Goal: Information Seeking & Learning: Learn about a topic

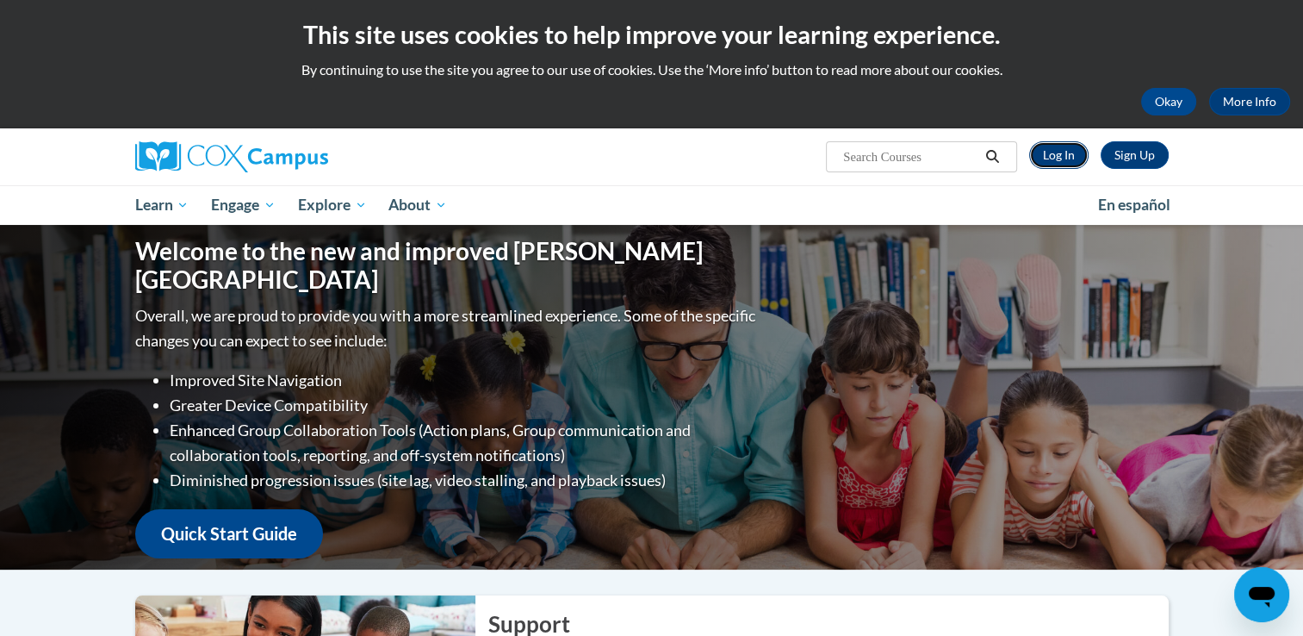
click at [1057, 152] on link "Log In" at bounding box center [1058, 155] width 59 height 28
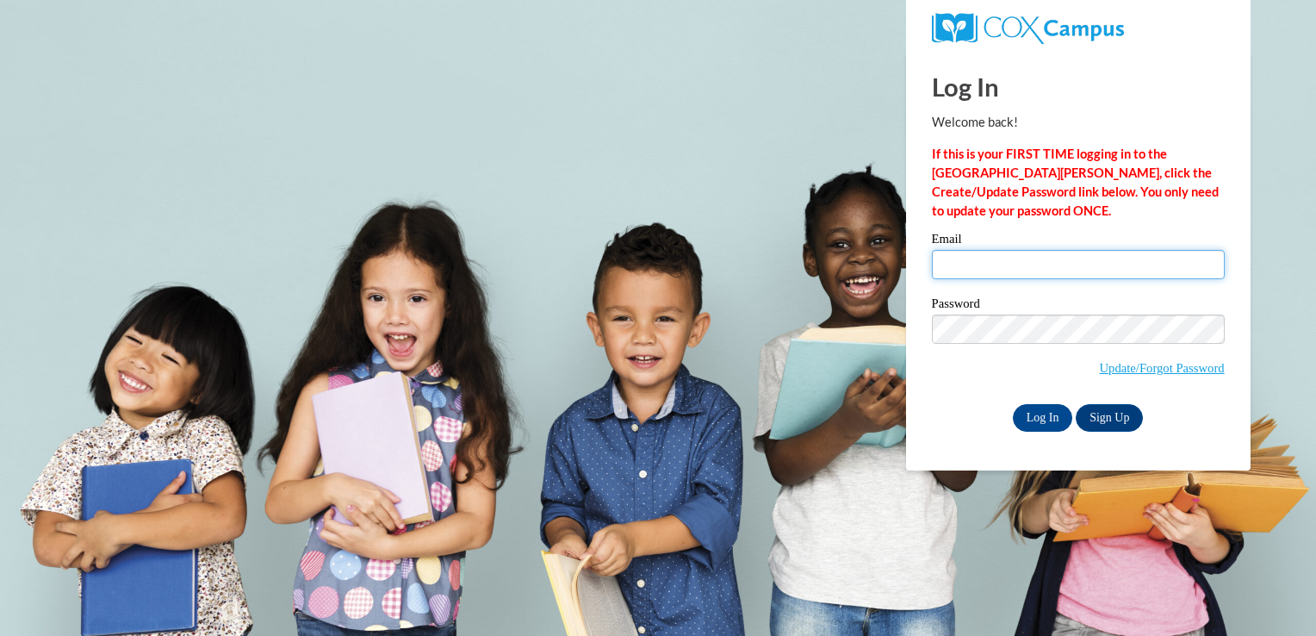
click at [1019, 277] on input "Email" at bounding box center [1078, 264] width 293 height 29
type input "[PERSON_NAME][EMAIL_ADDRESS][PERSON_NAME][DOMAIN_NAME]"
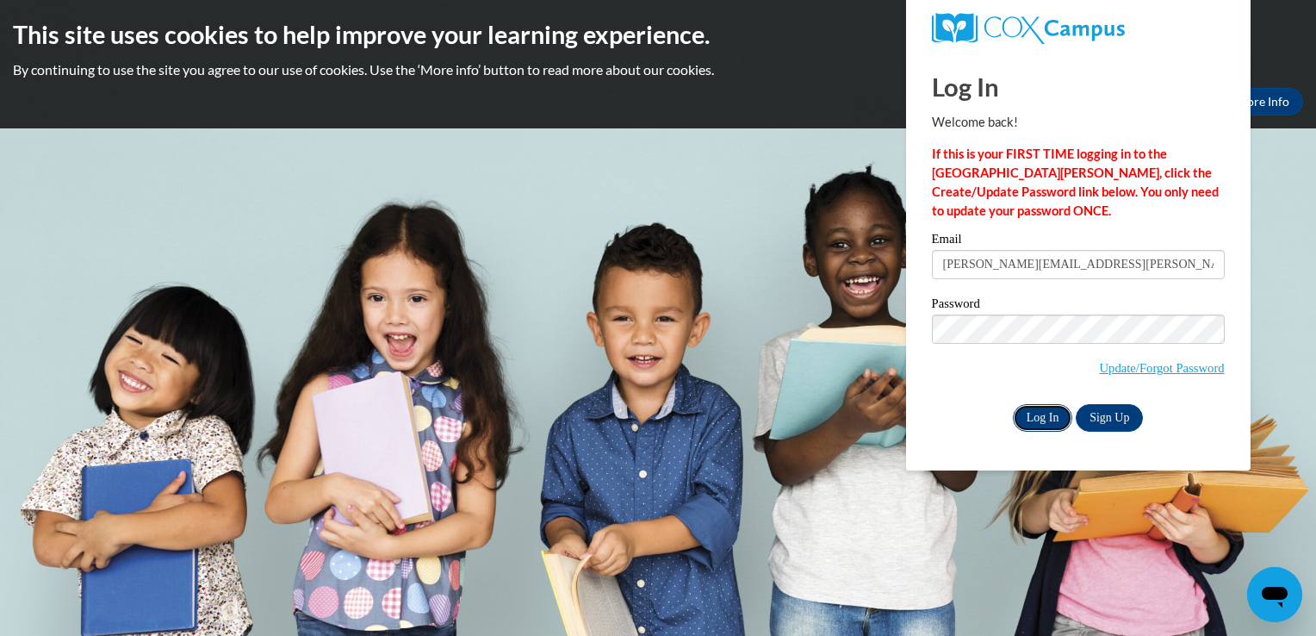
click at [1050, 418] on input "Log In" at bounding box center [1043, 418] width 60 height 28
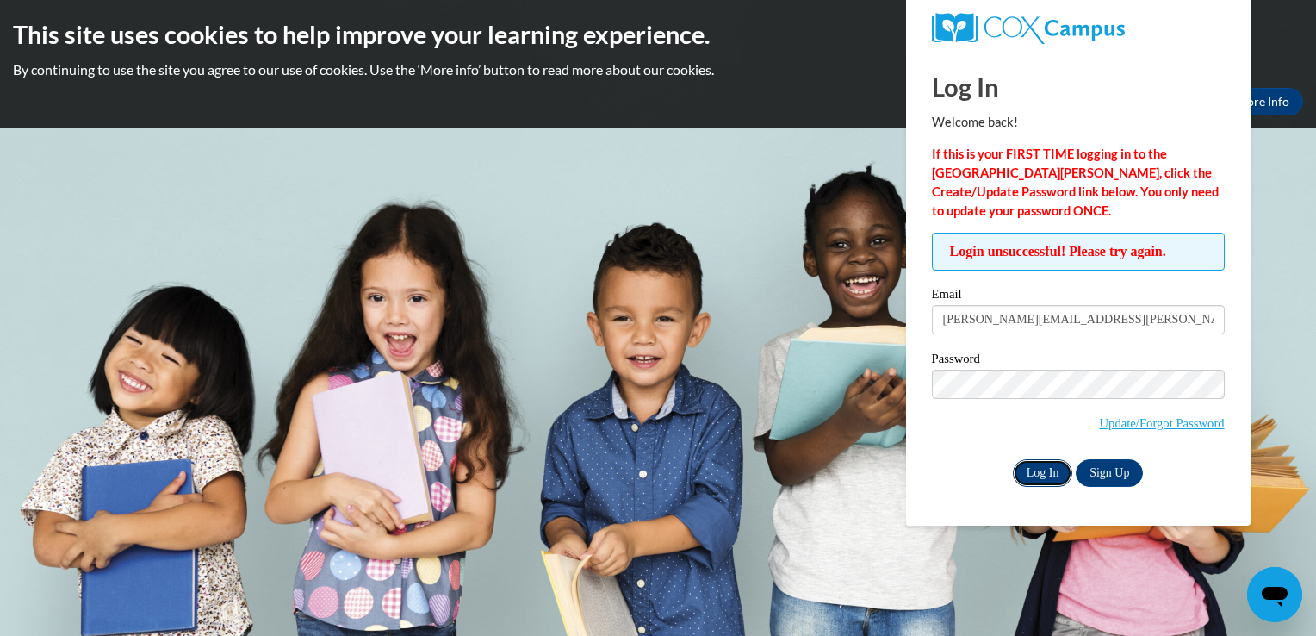
click at [1037, 469] on input "Log In" at bounding box center [1043, 473] width 60 height 28
click at [1095, 320] on input "[PERSON_NAME][EMAIL_ADDRESS][PERSON_NAME][DOMAIN_NAME]" at bounding box center [1078, 319] width 293 height 29
click at [1028, 475] on input "Log In" at bounding box center [1043, 473] width 60 height 28
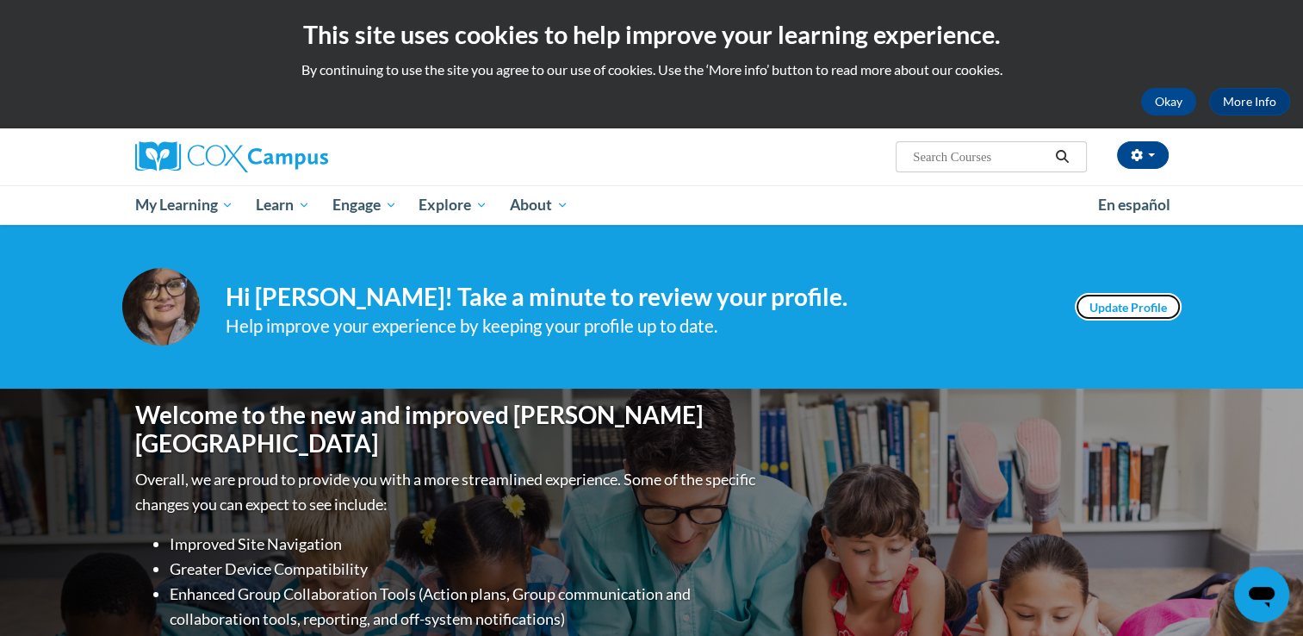
click at [1144, 311] on link "Update Profile" at bounding box center [1128, 307] width 107 height 28
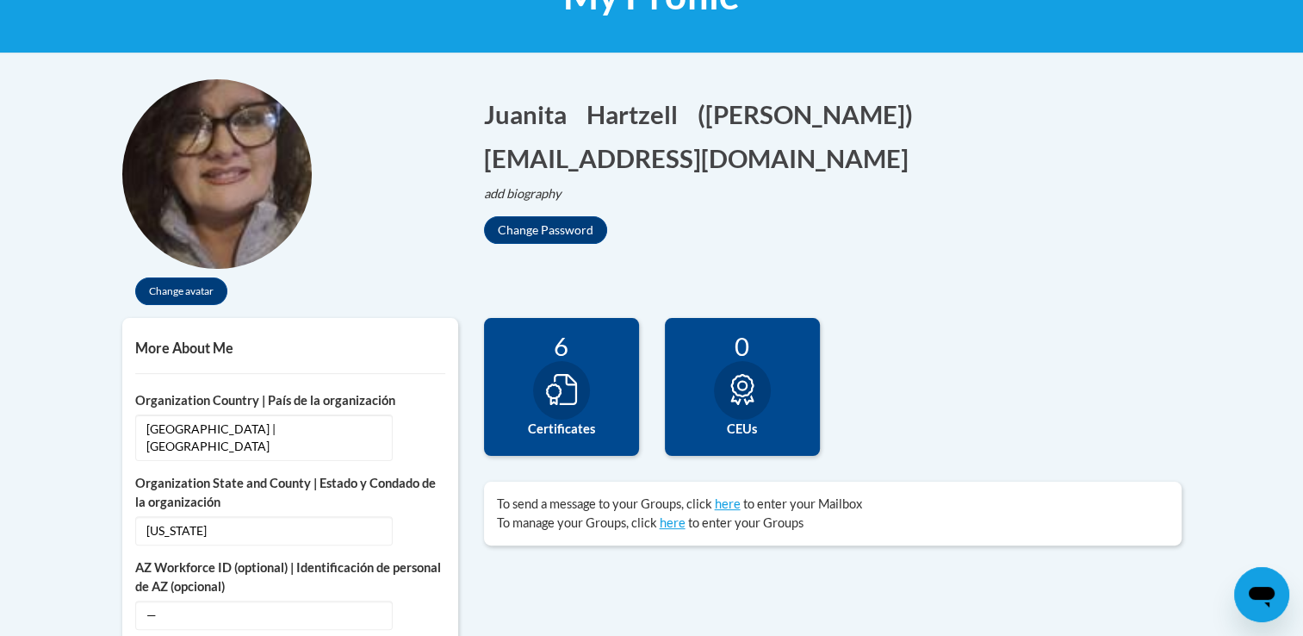
scroll to position [310, 0]
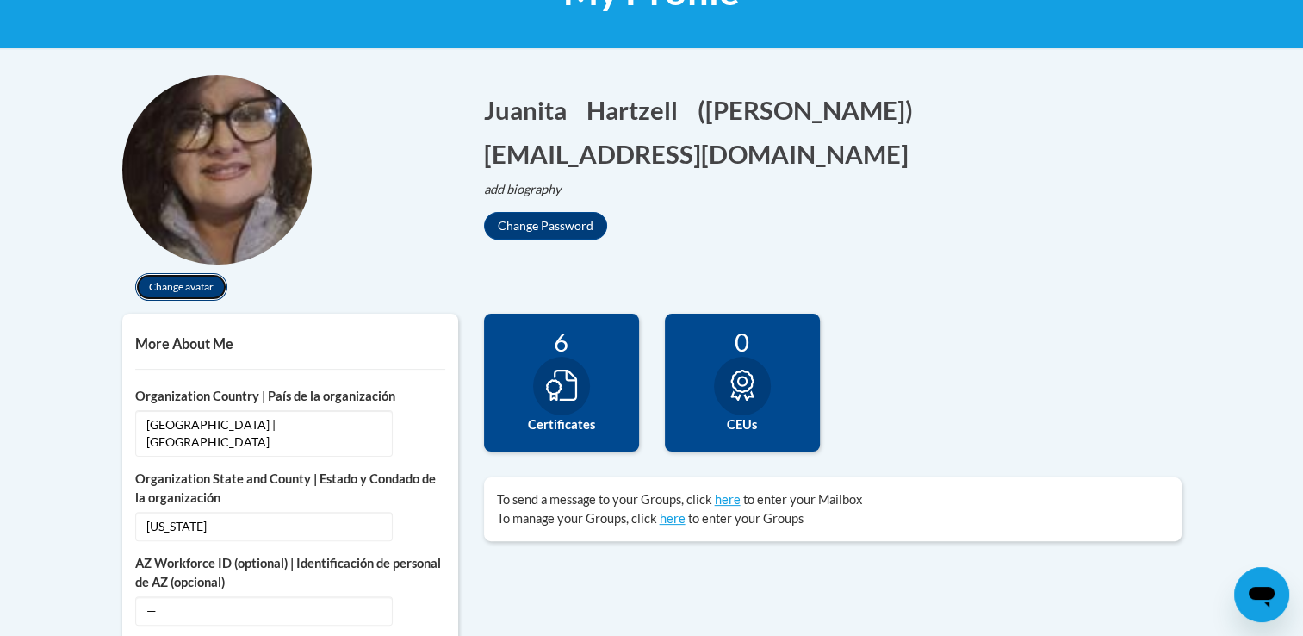
click at [199, 285] on button "Change avatar" at bounding box center [181, 287] width 92 height 28
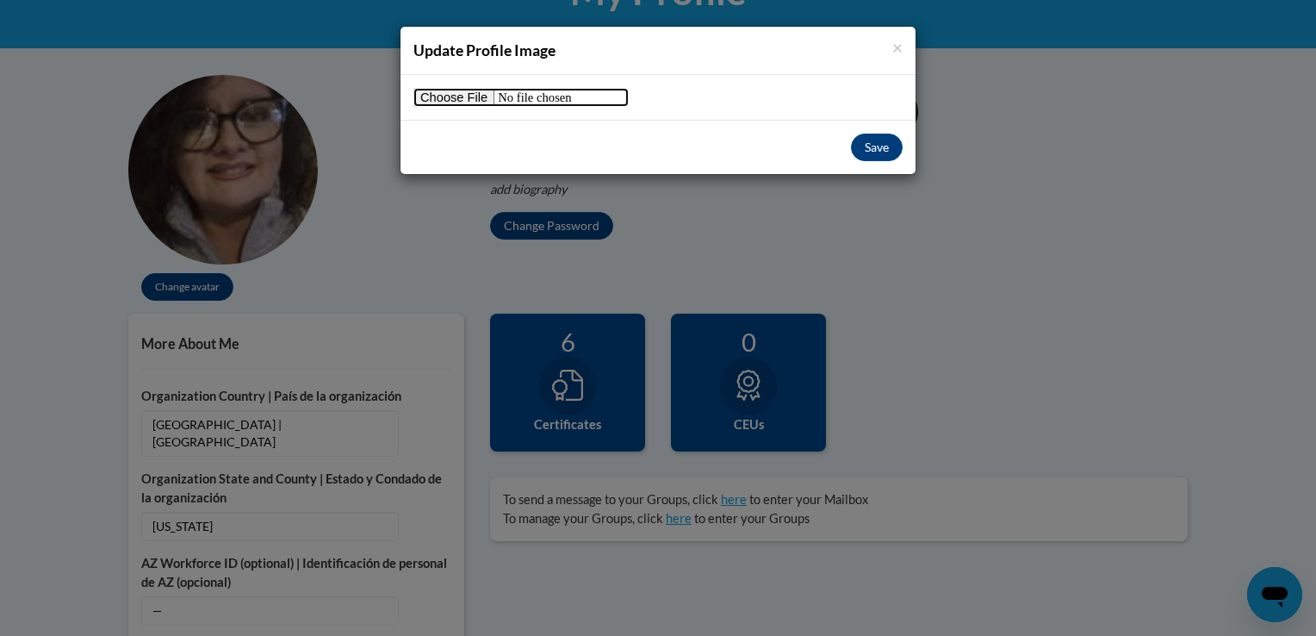
click at [449, 101] on input "file" at bounding box center [520, 97] width 215 height 19
type input "C:\fakepath\thumbnail.jpg"
click at [880, 148] on button "Save" at bounding box center [877, 148] width 52 height 28
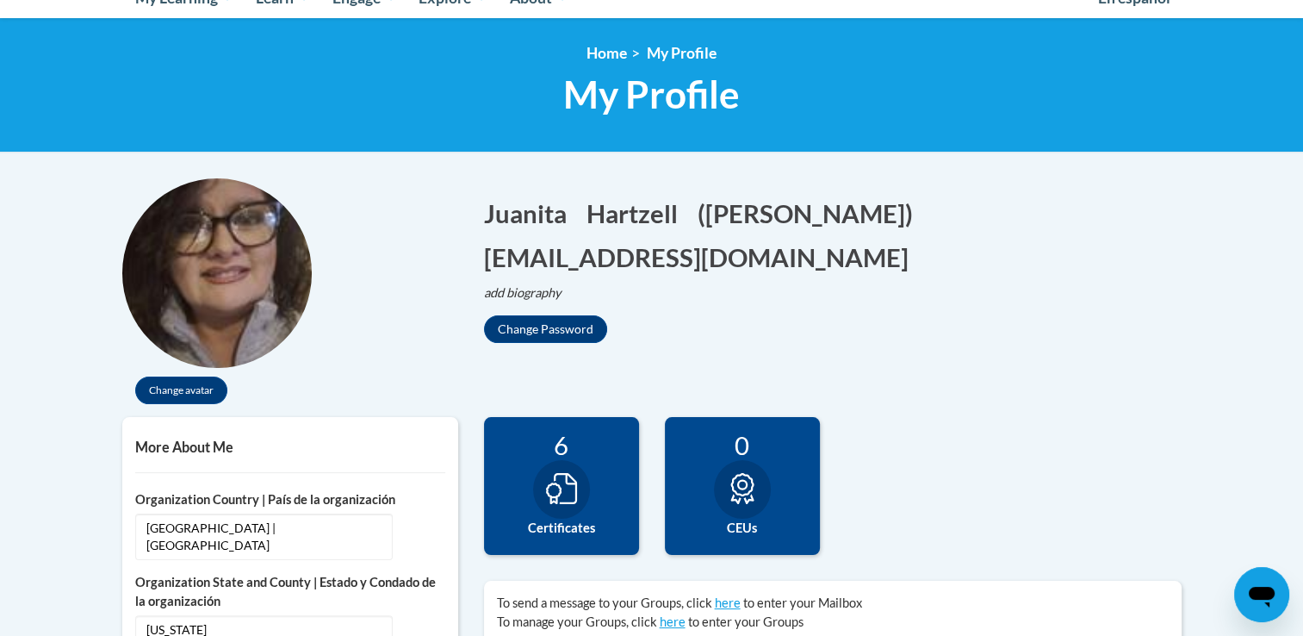
scroll to position [161, 0]
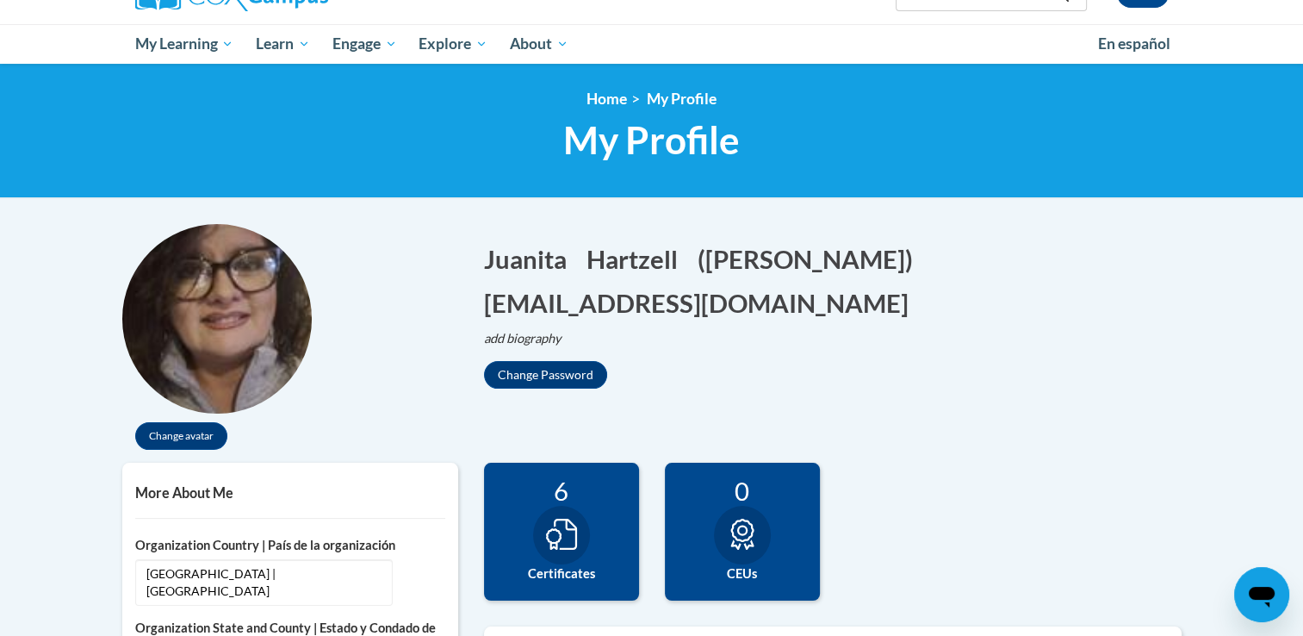
click at [606, 512] on div "6 Certificates" at bounding box center [561, 532] width 155 height 138
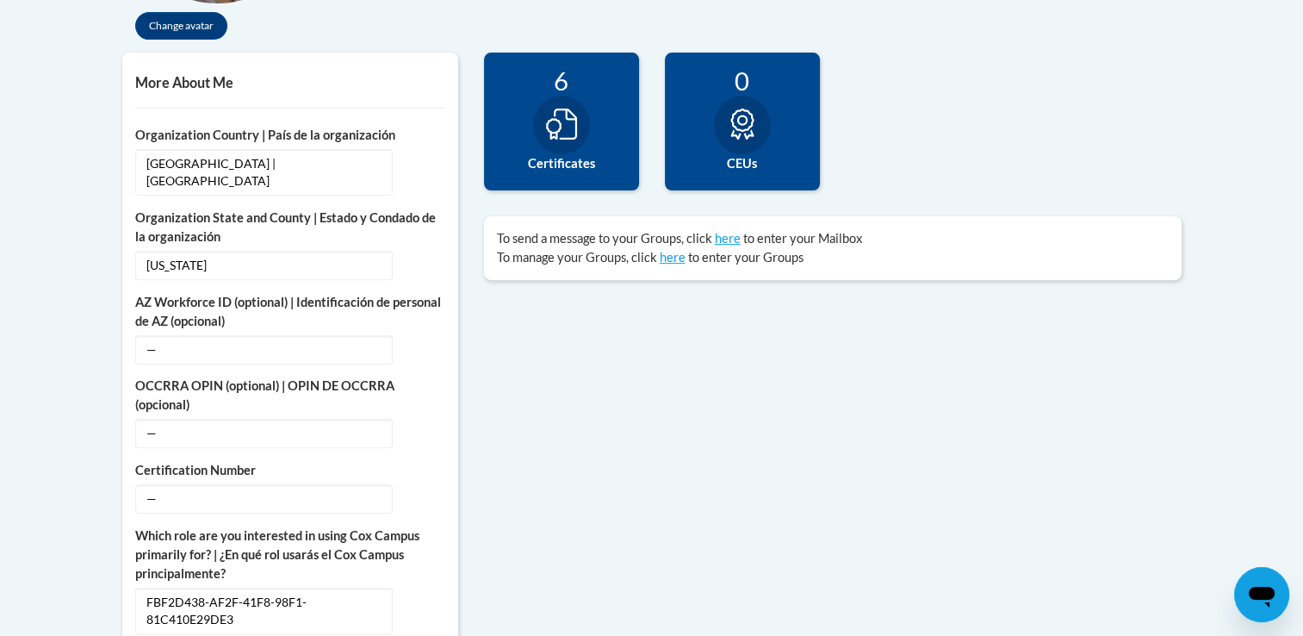
scroll to position [574, 0]
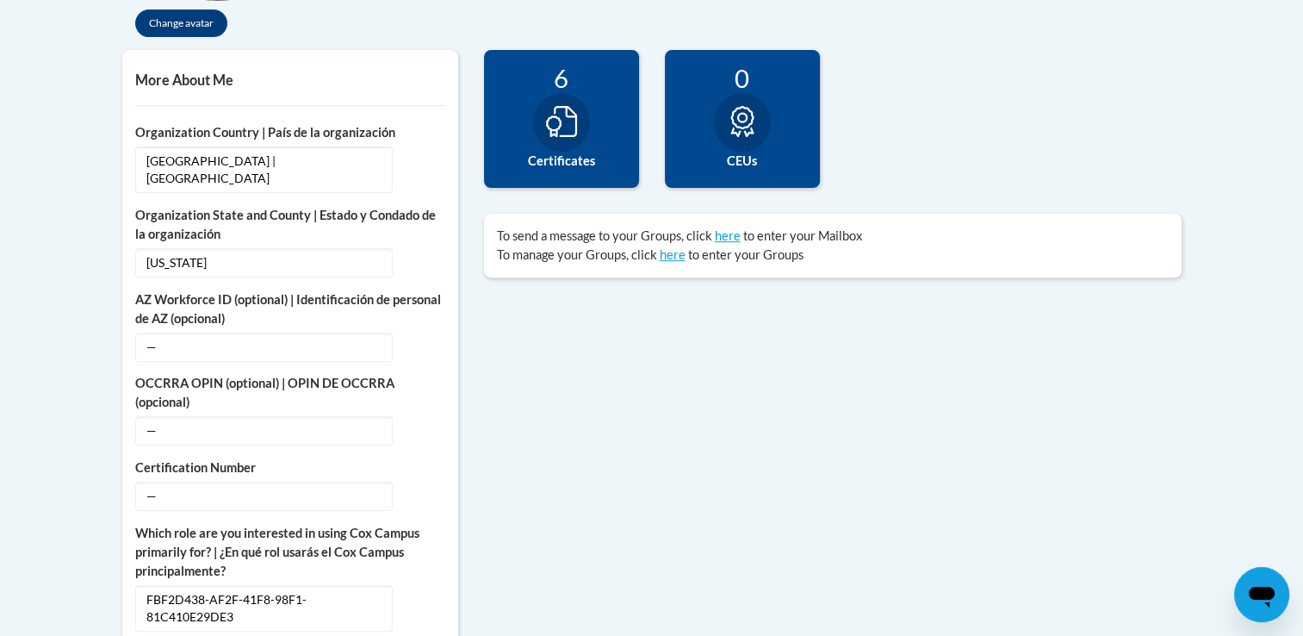
click at [572, 133] on icon at bounding box center [561, 121] width 31 height 31
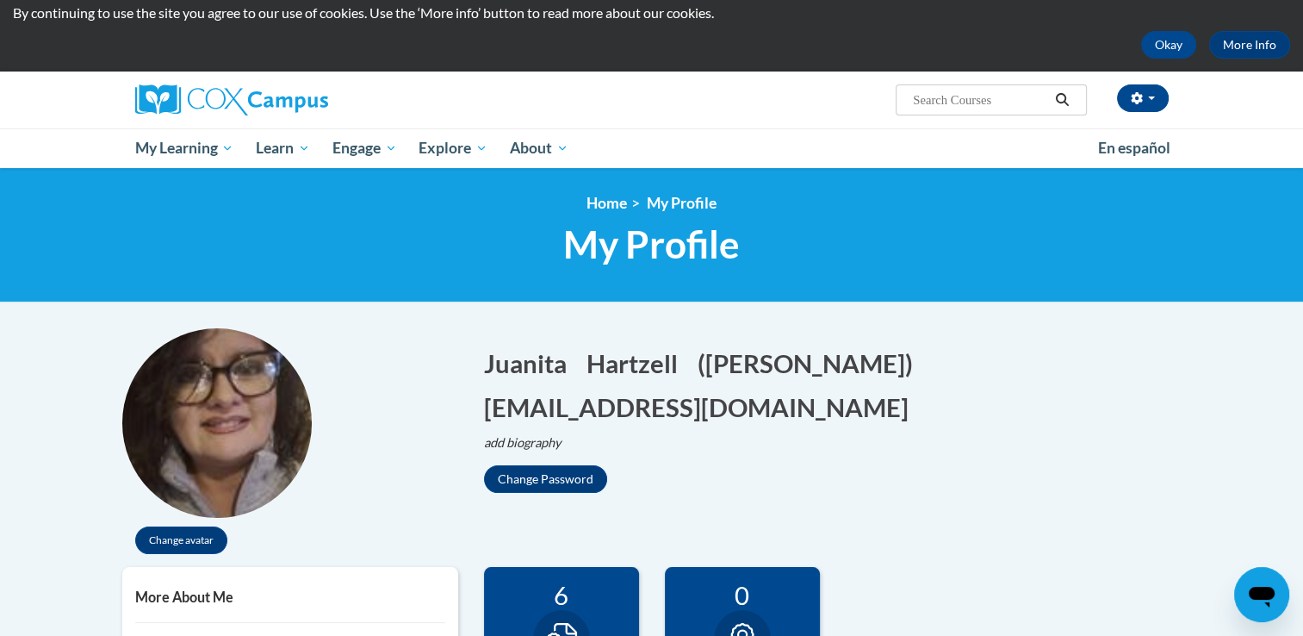
scroll to position [0, 0]
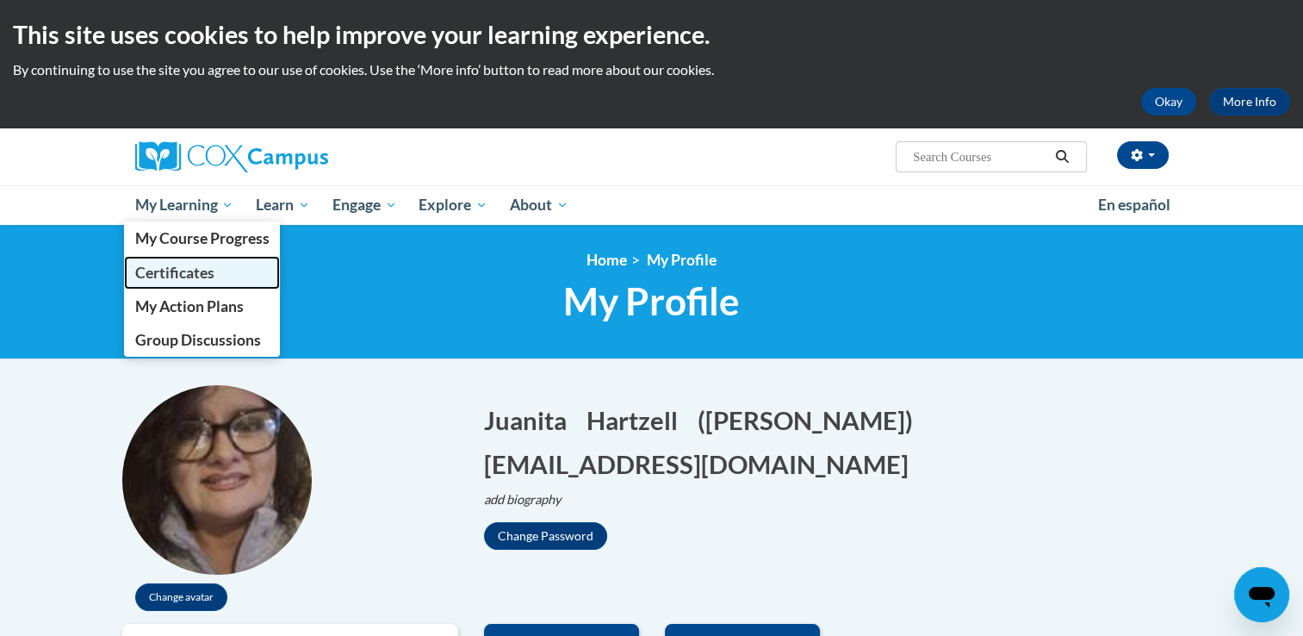
click at [197, 272] on span "Certificates" at bounding box center [173, 273] width 79 height 18
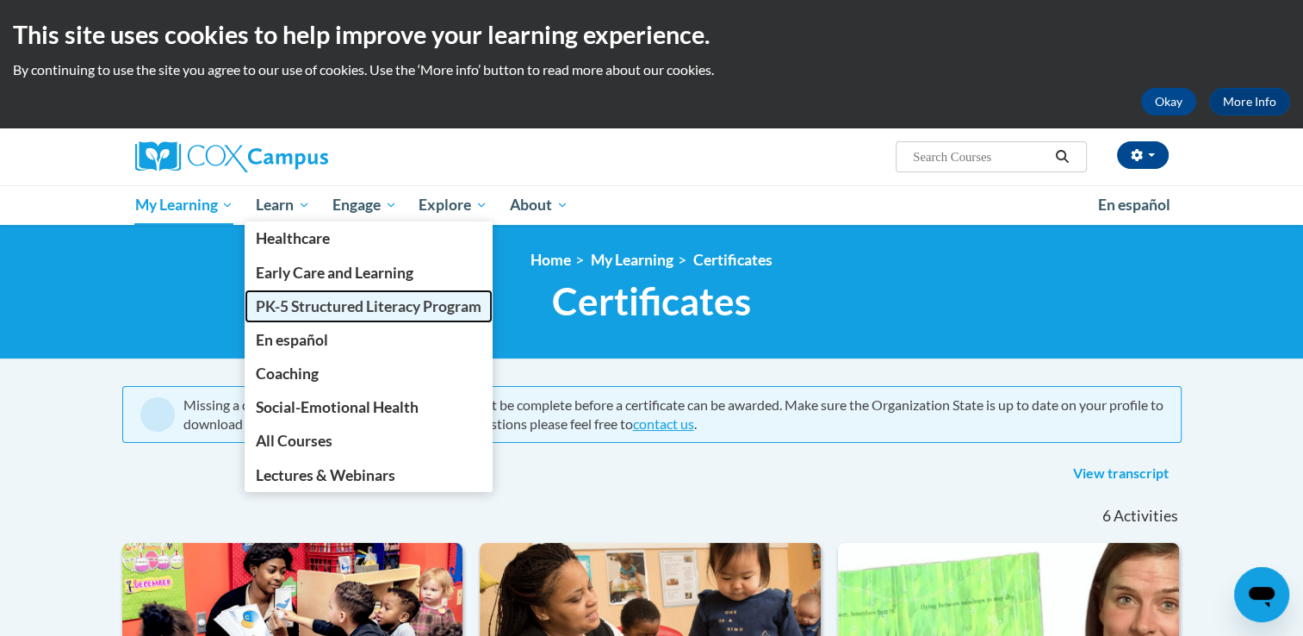
click at [300, 306] on span "PK-5 Structured Literacy Program" at bounding box center [369, 306] width 226 height 18
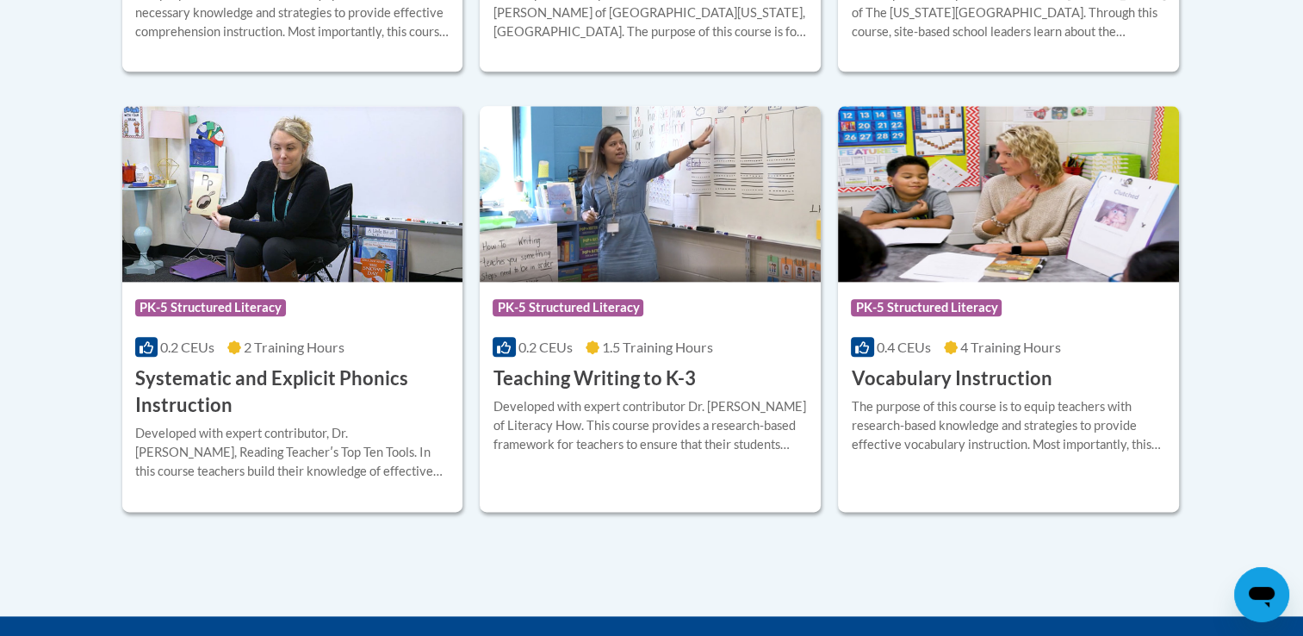
scroll to position [1990, 0]
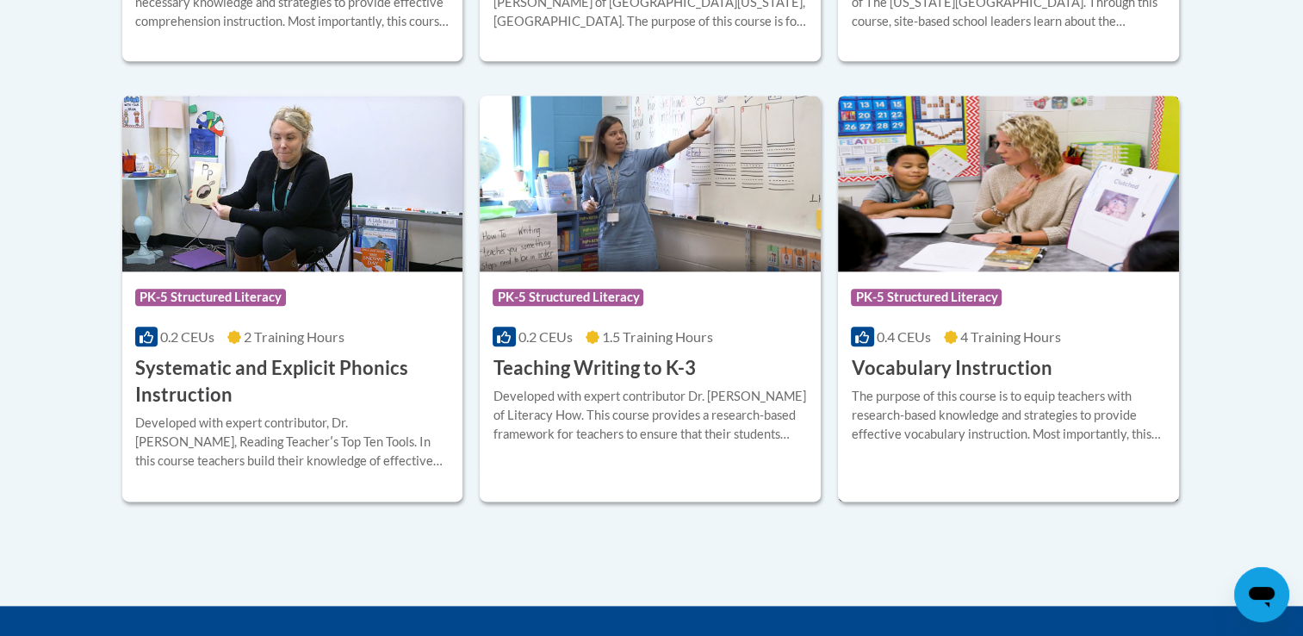
click at [1037, 415] on div "The purpose of this course is to equip teachers with research-based knowledge a…" at bounding box center [1008, 415] width 315 height 57
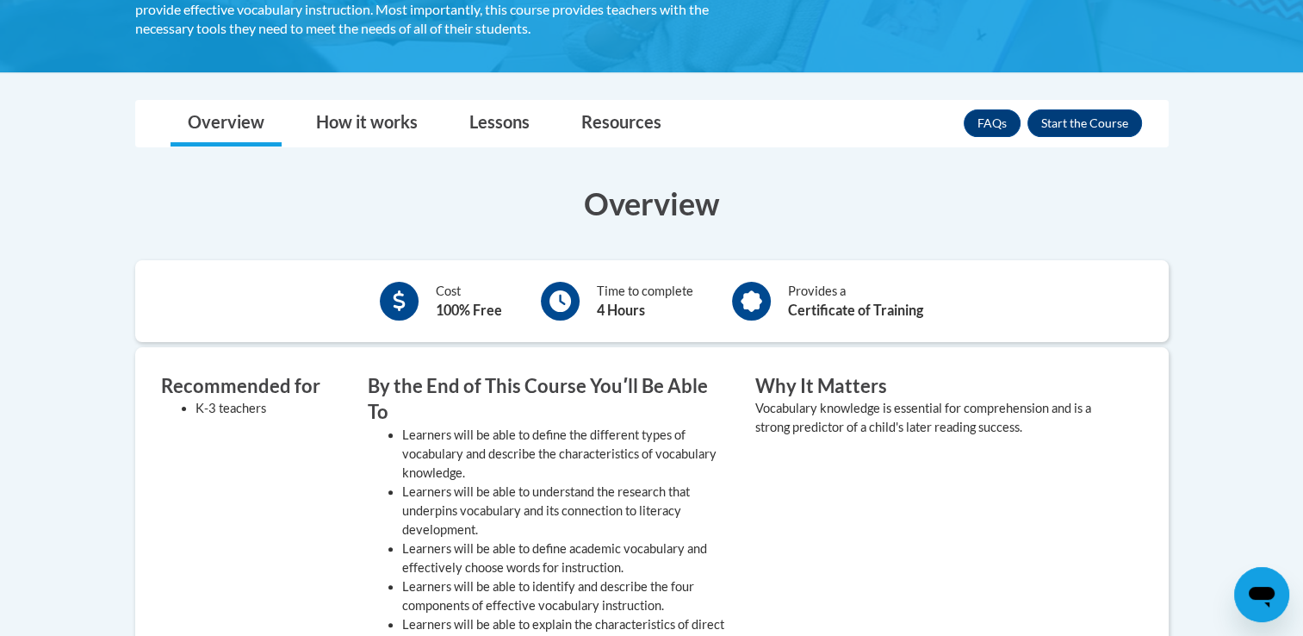
scroll to position [379, 0]
click at [369, 127] on link "How it works" at bounding box center [367, 124] width 136 height 46
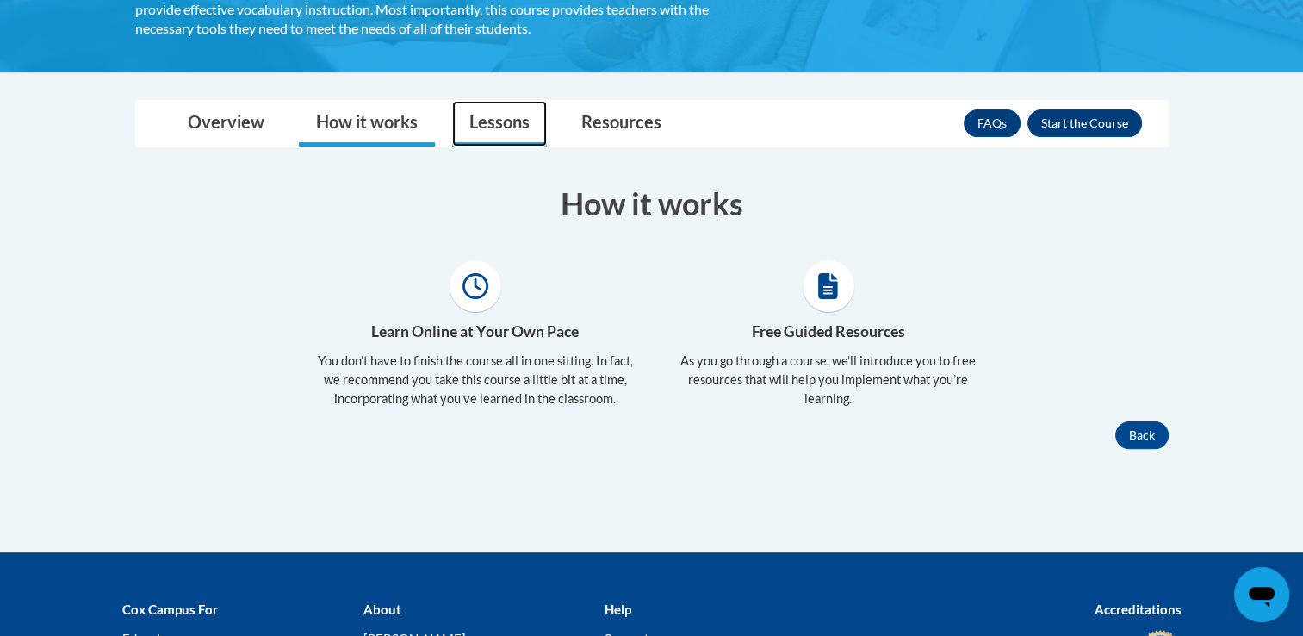
click at [499, 129] on link "Lessons" at bounding box center [499, 124] width 95 height 46
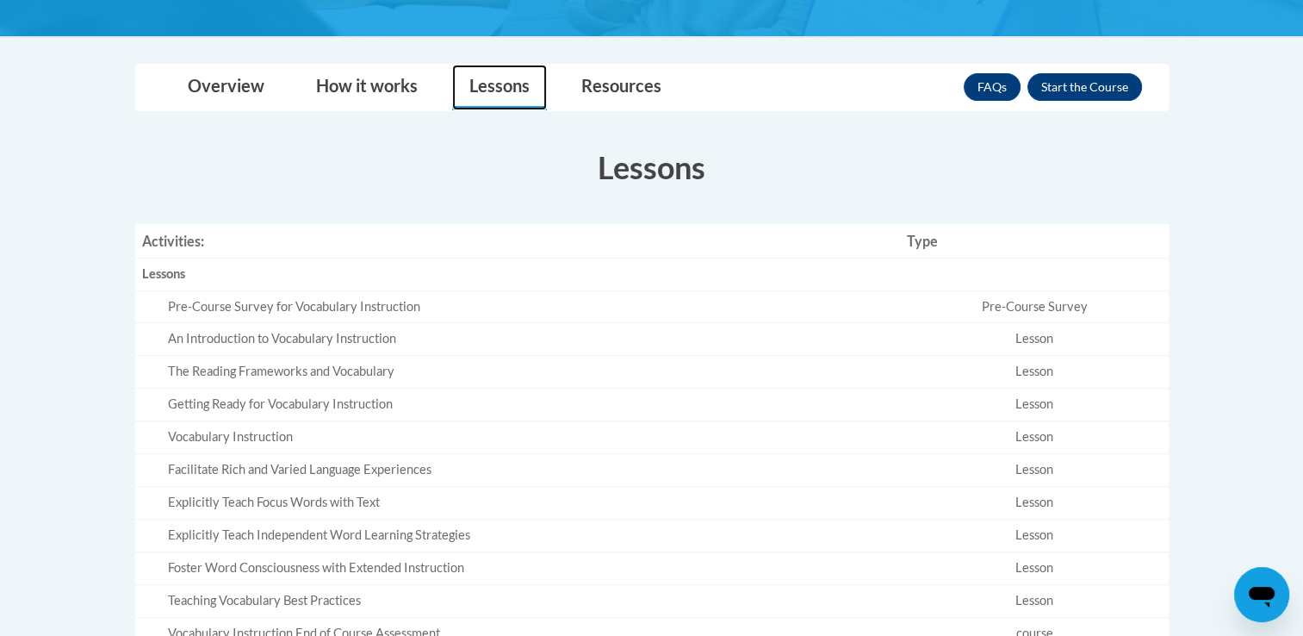
scroll to position [391, 0]
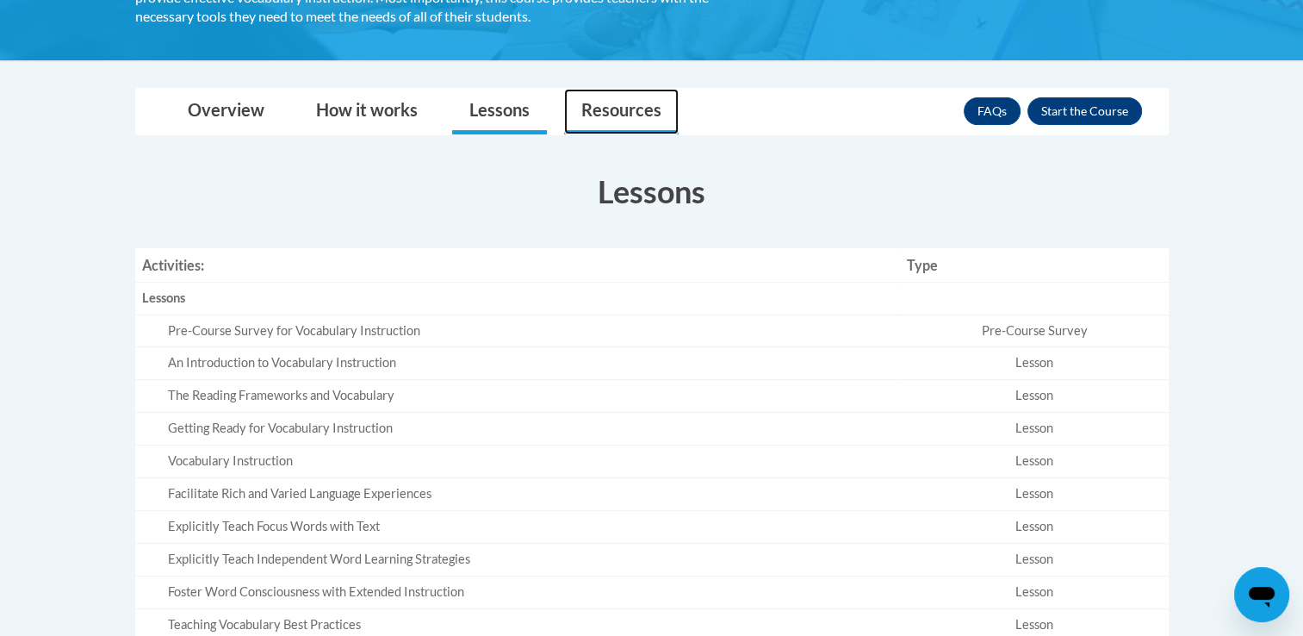
click at [639, 123] on link "Resources" at bounding box center [621, 112] width 115 height 46
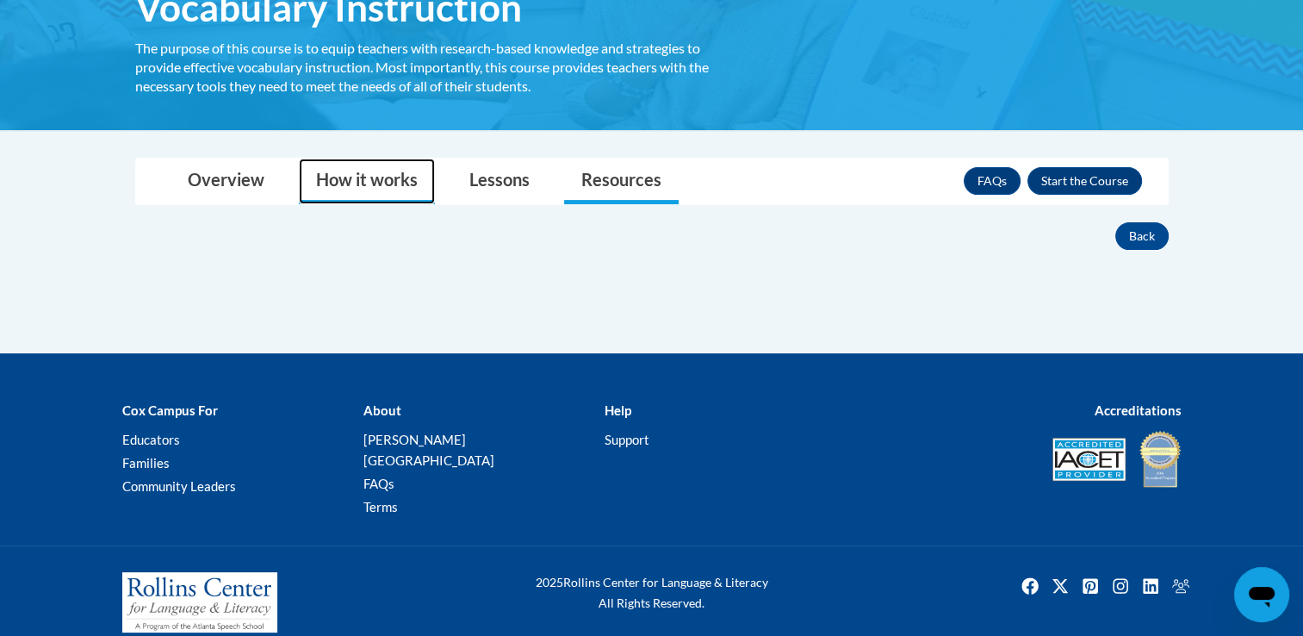
click at [386, 185] on link "How it works" at bounding box center [367, 181] width 136 height 46
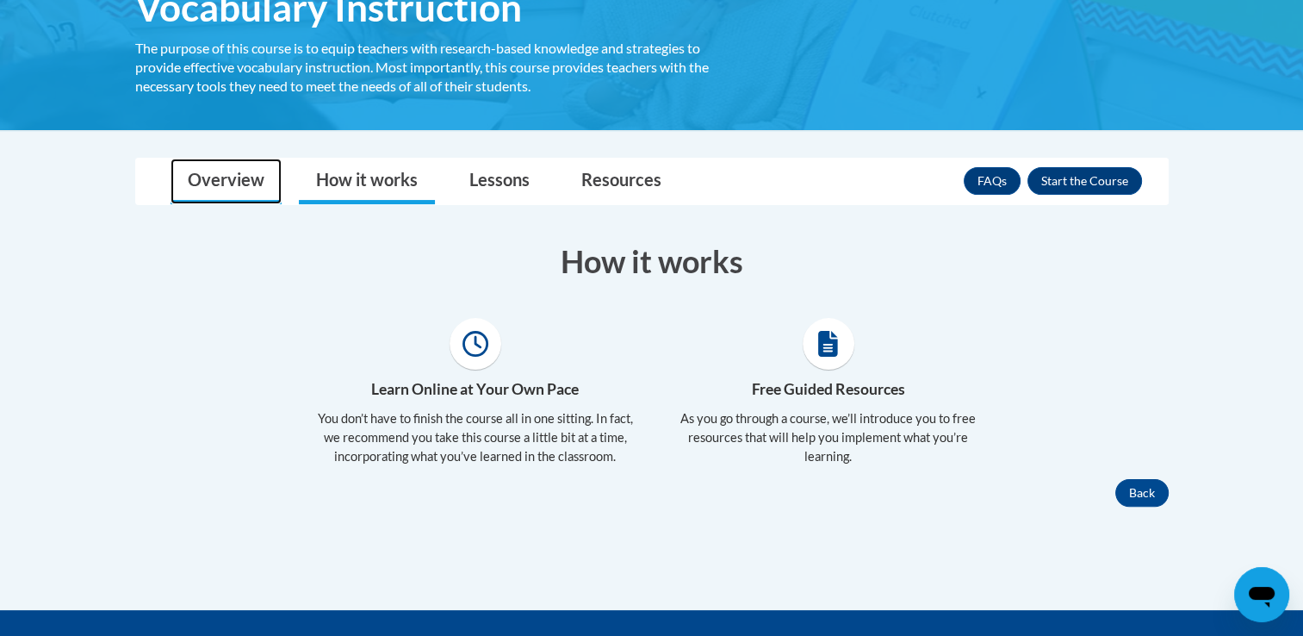
click at [245, 187] on link "Overview" at bounding box center [226, 181] width 111 height 46
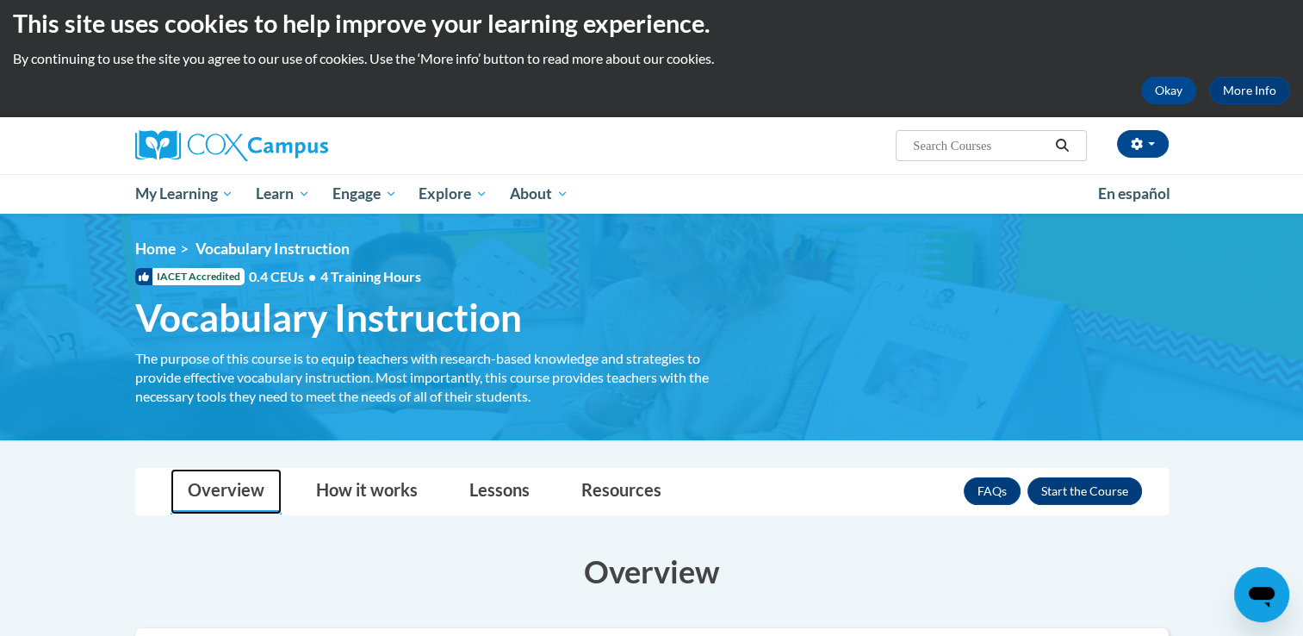
scroll to position [0, 0]
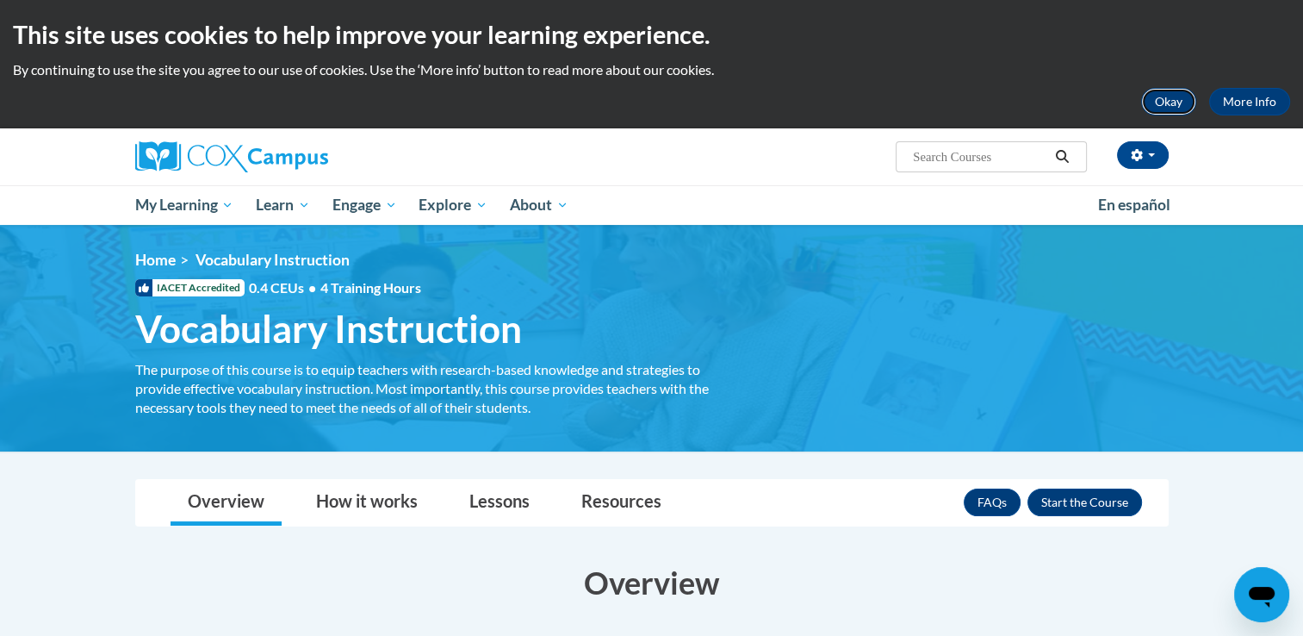
click at [1175, 103] on button "Okay" at bounding box center [1168, 102] width 55 height 28
